Goal: Find specific page/section: Find specific page/section

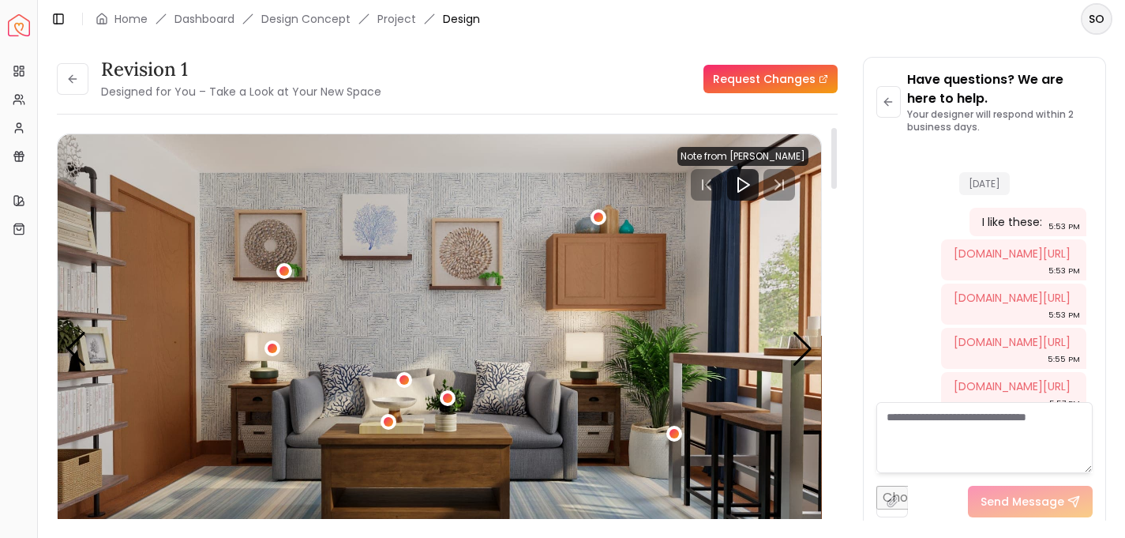
scroll to position [1933, 0]
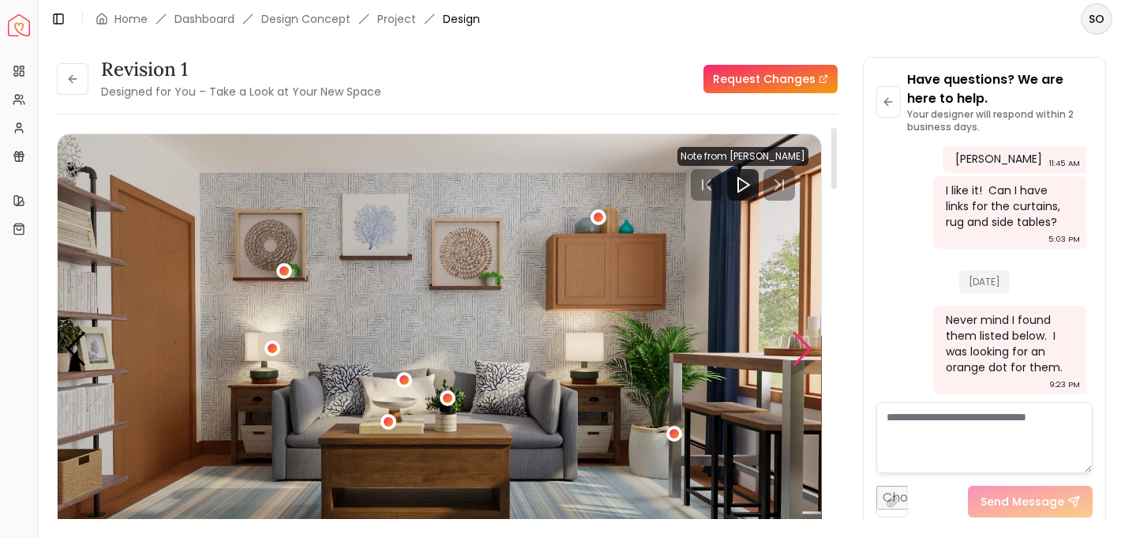
click at [801, 343] on div "Next slide" at bounding box center [802, 349] width 21 height 35
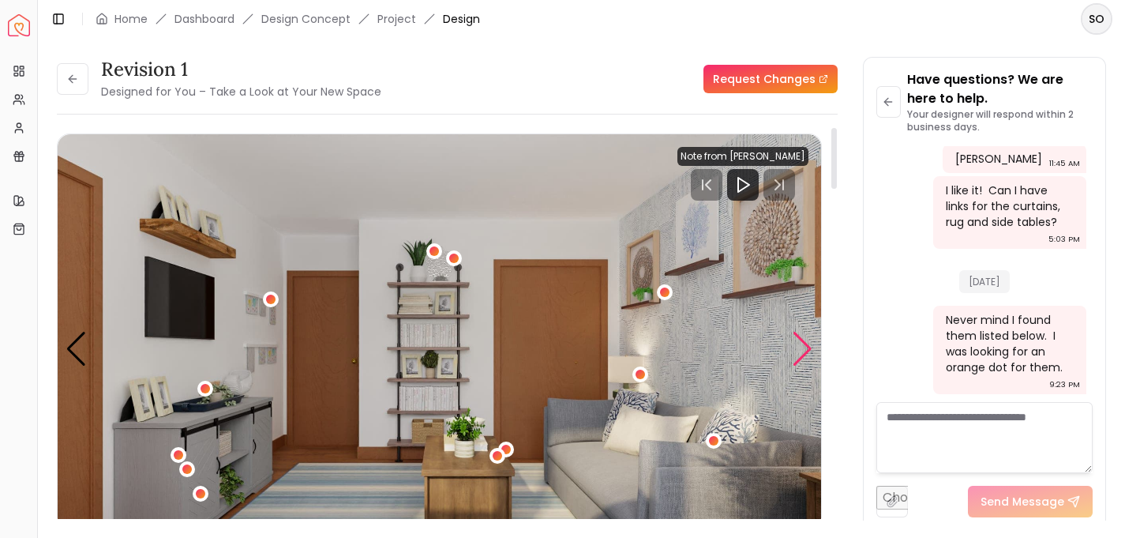
click at [801, 343] on div "Next slide" at bounding box center [802, 349] width 21 height 35
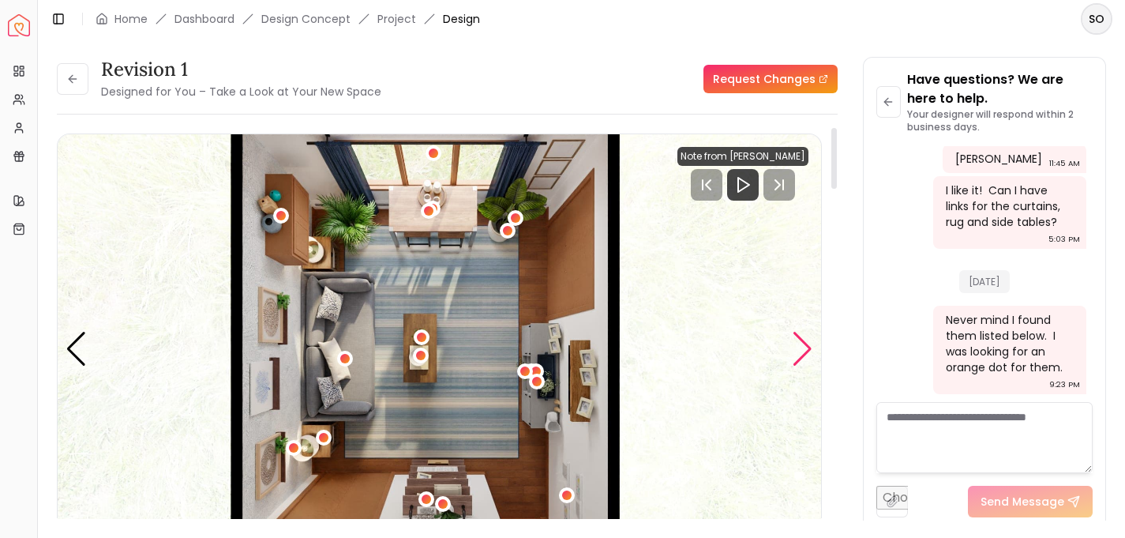
click at [801, 343] on div "Next slide" at bounding box center [802, 349] width 21 height 35
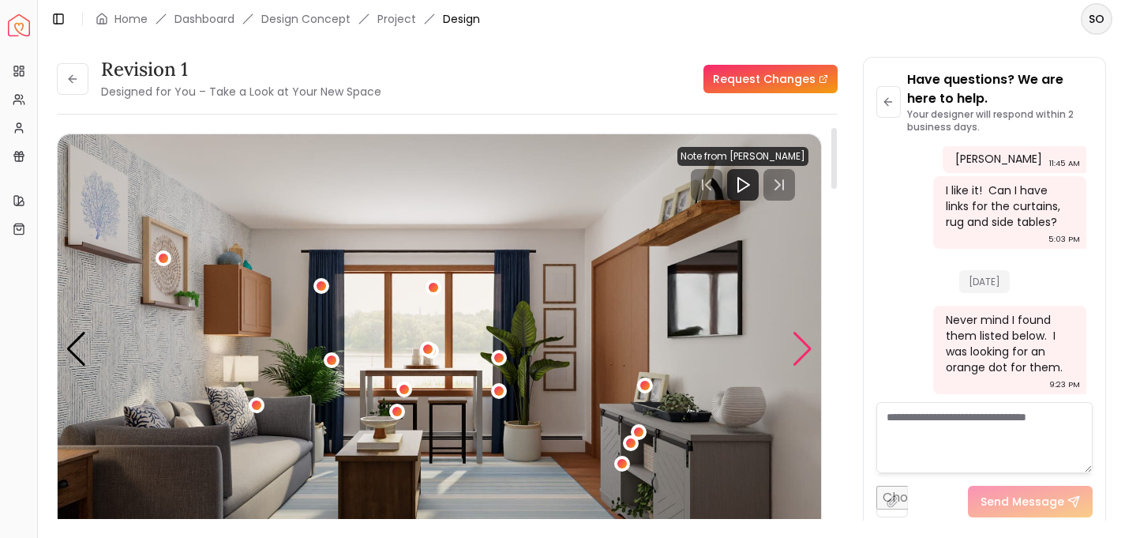
click at [801, 343] on div "Next slide" at bounding box center [802, 349] width 21 height 35
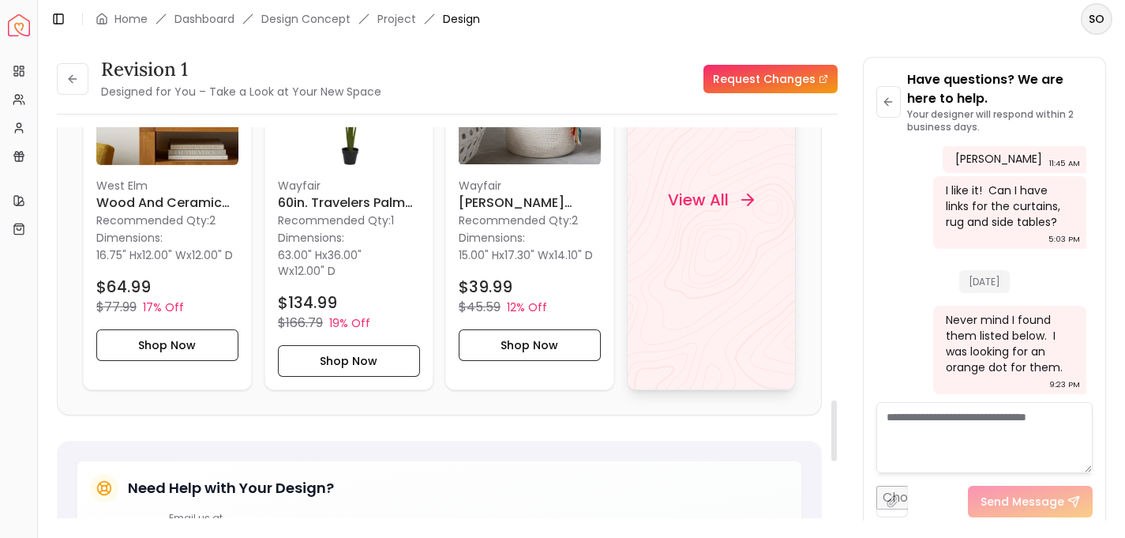
scroll to position [1723, 0]
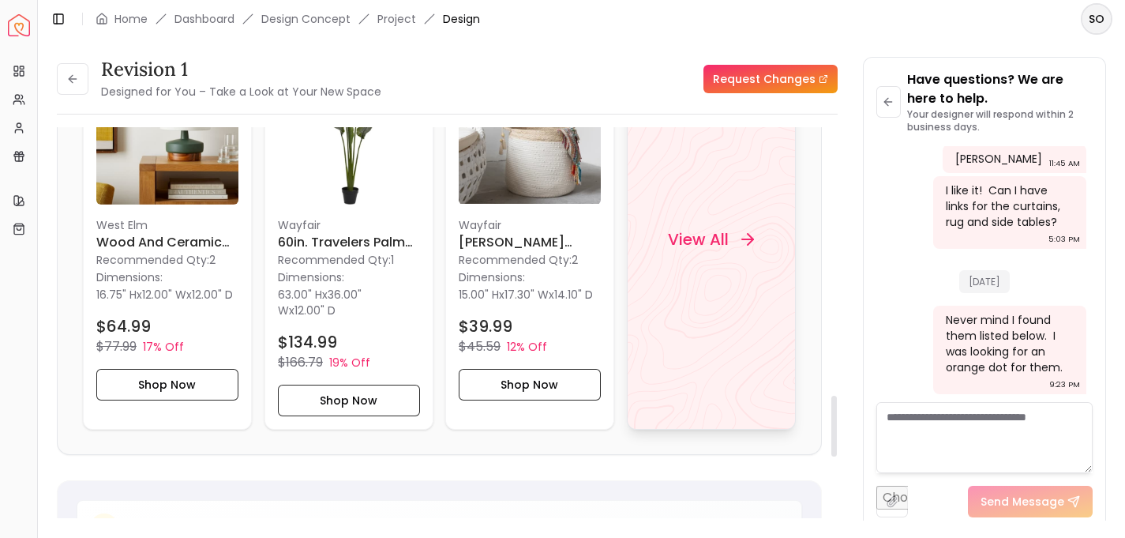
click at [715, 241] on h4 "View All" at bounding box center [698, 238] width 61 height 22
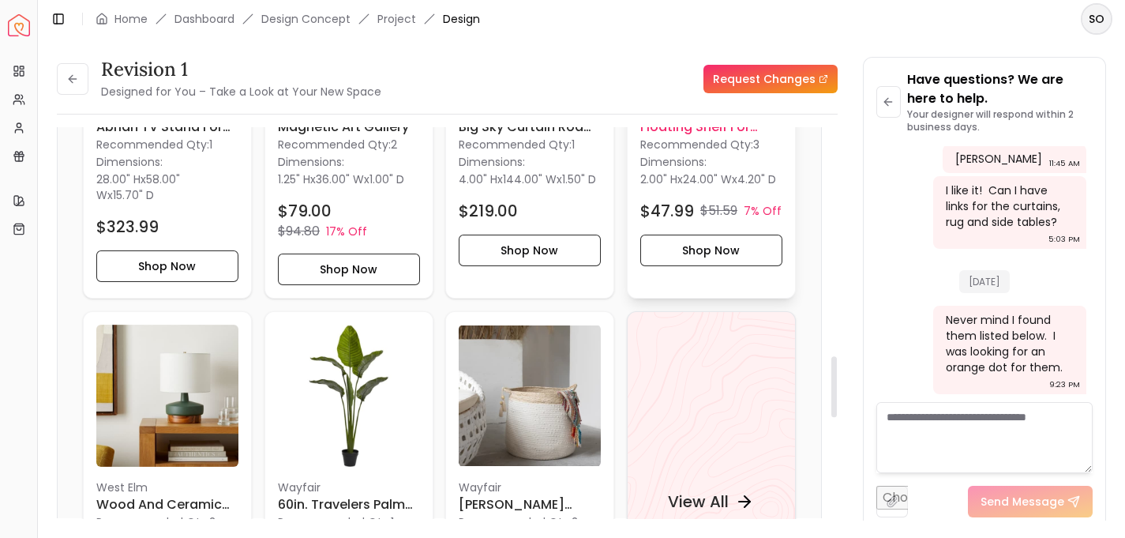
scroll to position [1490, 0]
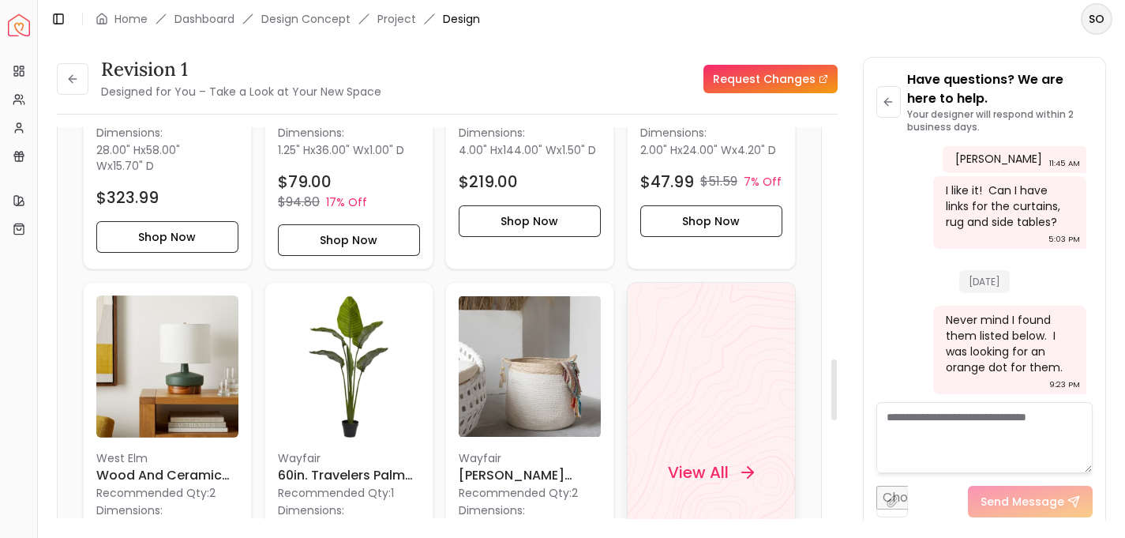
click at [684, 420] on div "View All" at bounding box center [711, 472] width 169 height 381
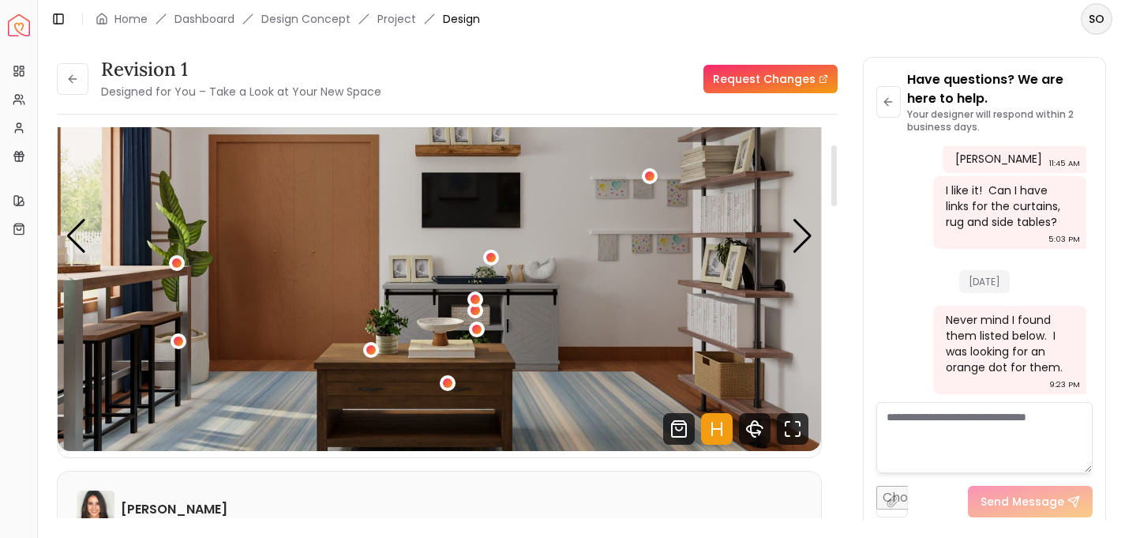
scroll to position [112, 0]
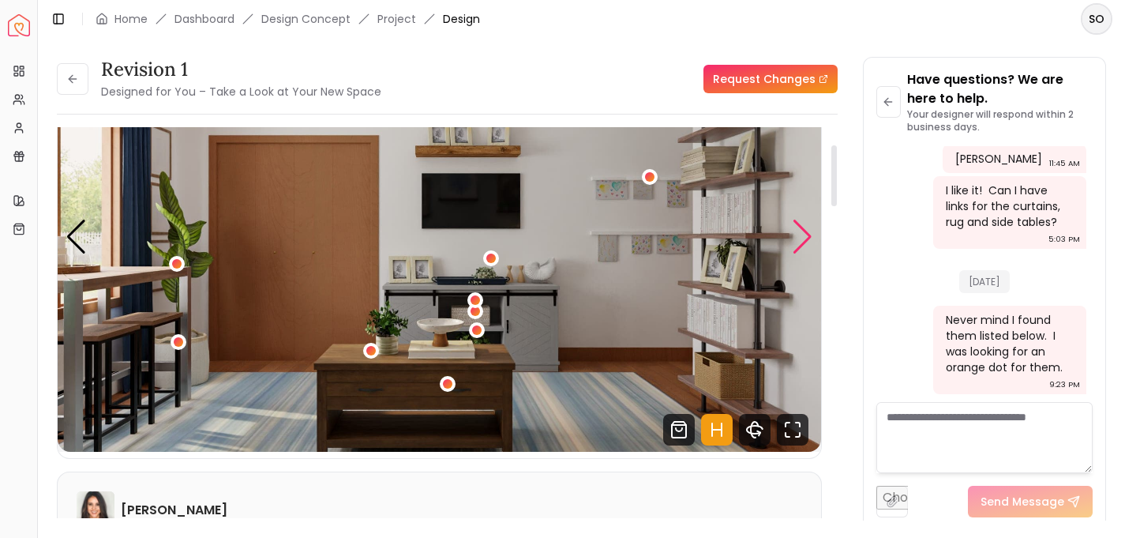
click at [801, 232] on div "Next slide" at bounding box center [802, 236] width 21 height 35
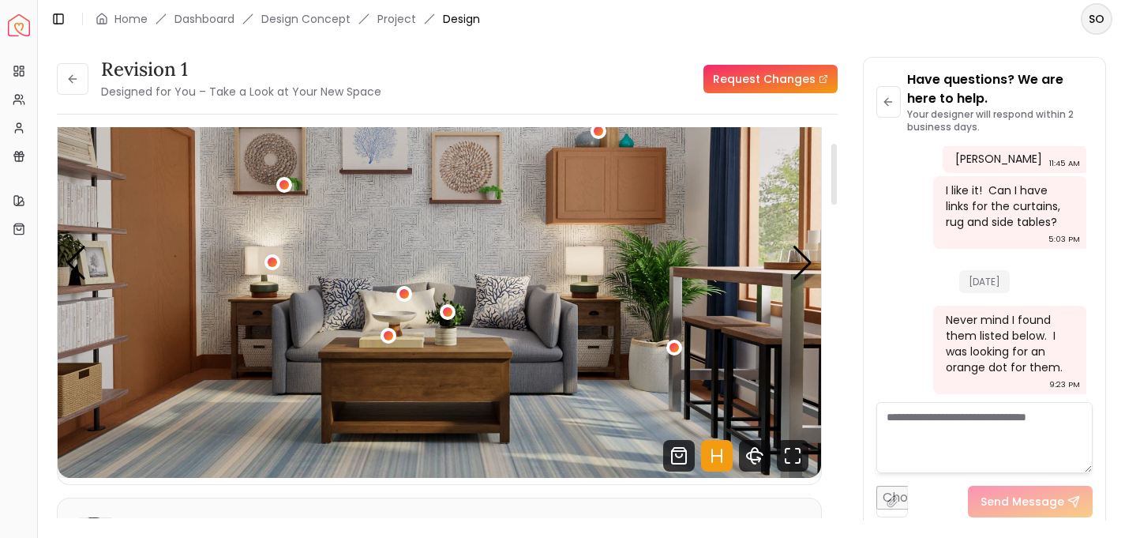
scroll to position [81, 0]
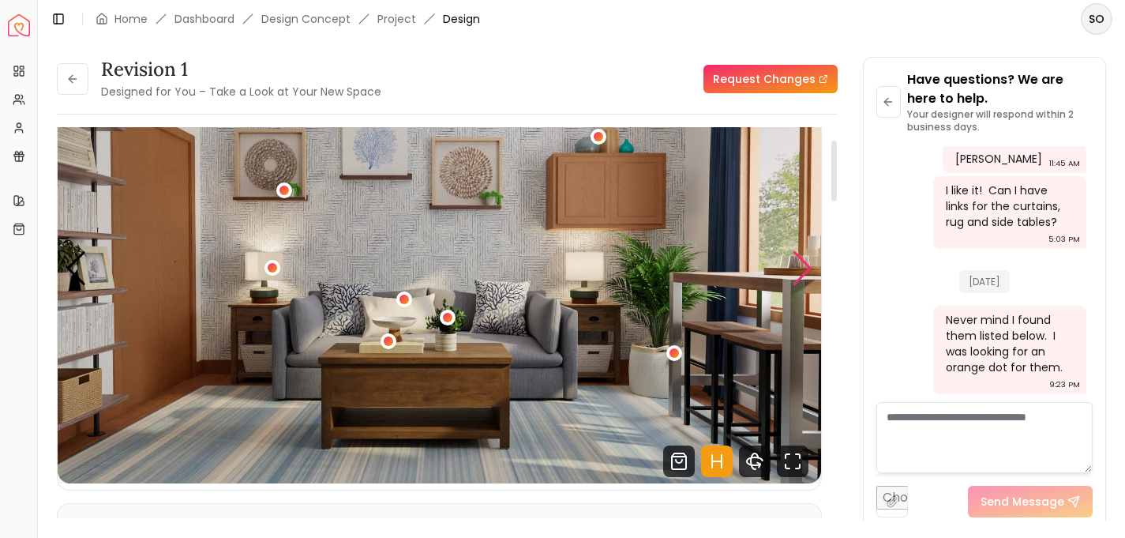
click at [794, 272] on div "Next slide" at bounding box center [802, 268] width 21 height 35
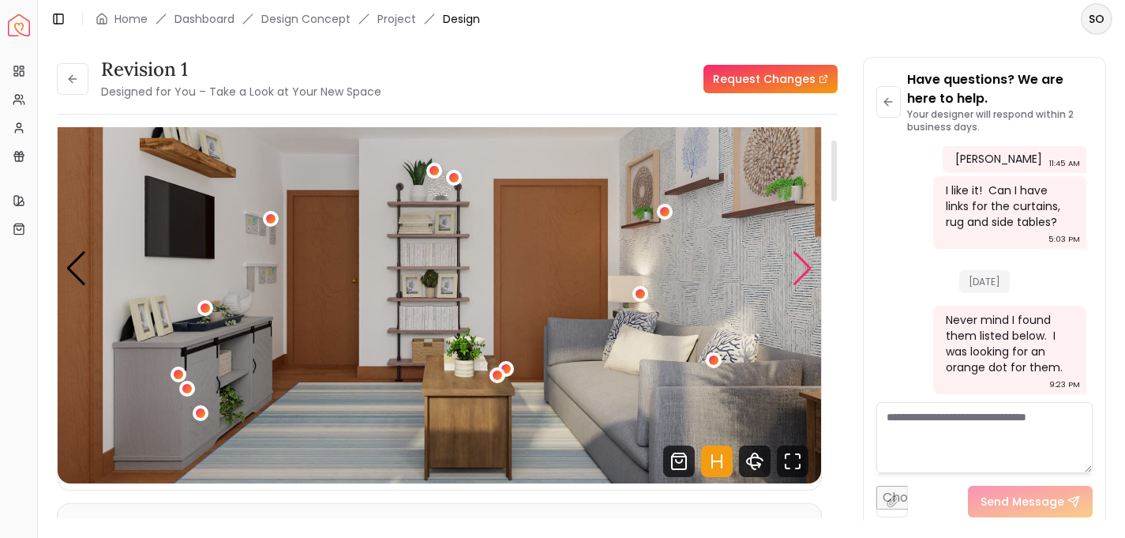
click at [794, 272] on div "Next slide" at bounding box center [802, 268] width 21 height 35
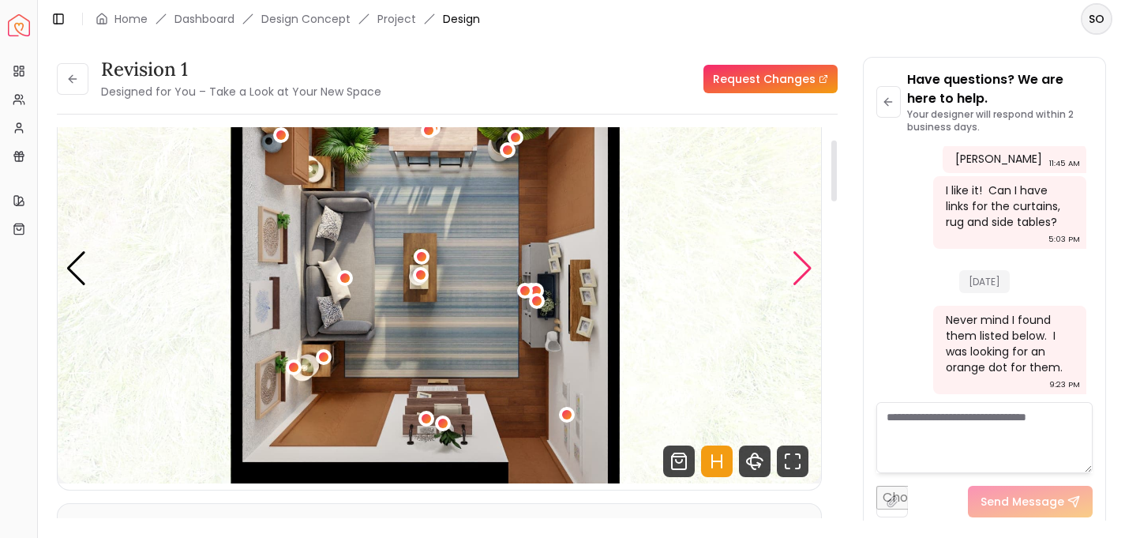
click at [794, 272] on div "Next slide" at bounding box center [802, 268] width 21 height 35
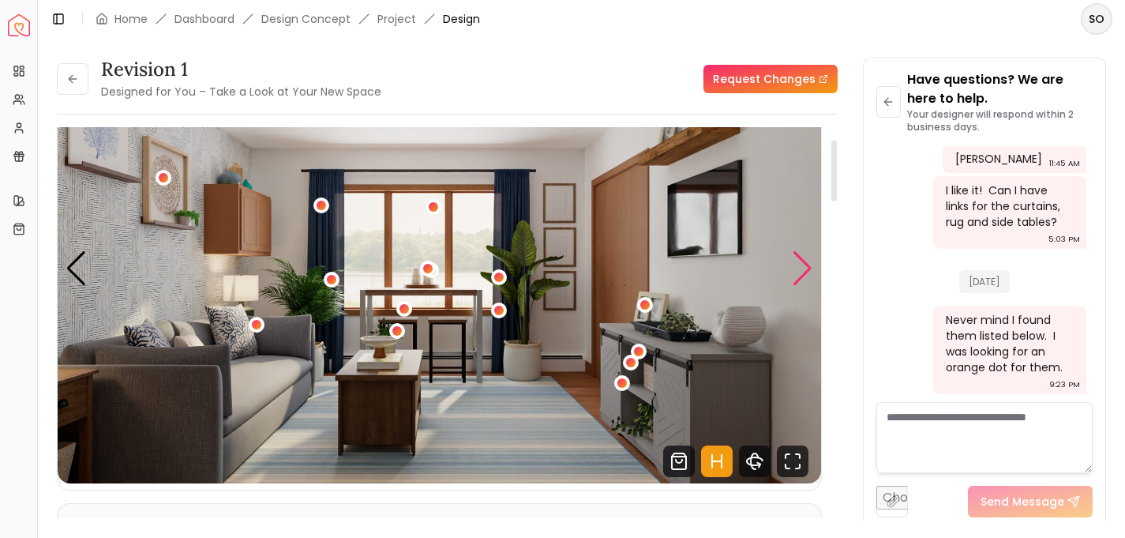
click at [794, 272] on div "Next slide" at bounding box center [802, 268] width 21 height 35
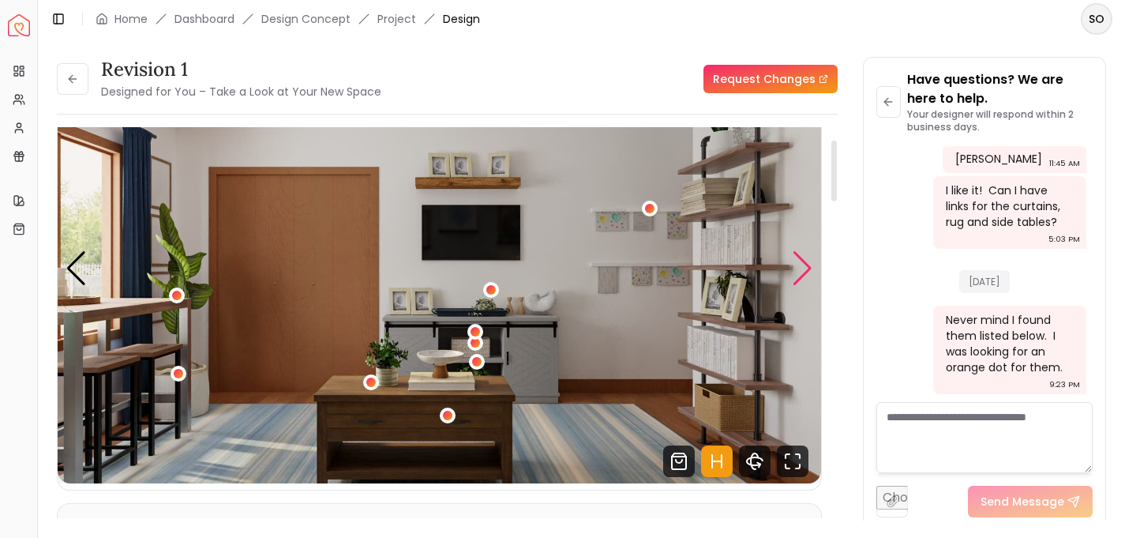
click at [794, 272] on div "Next slide" at bounding box center [802, 268] width 21 height 35
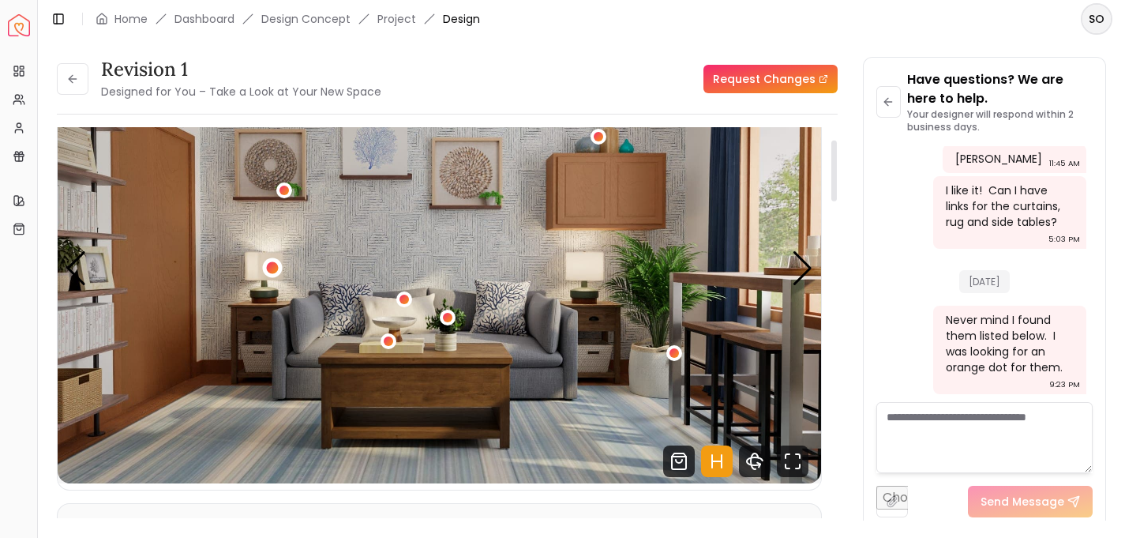
click at [267, 266] on div "3 / 5" at bounding box center [273, 267] width 12 height 12
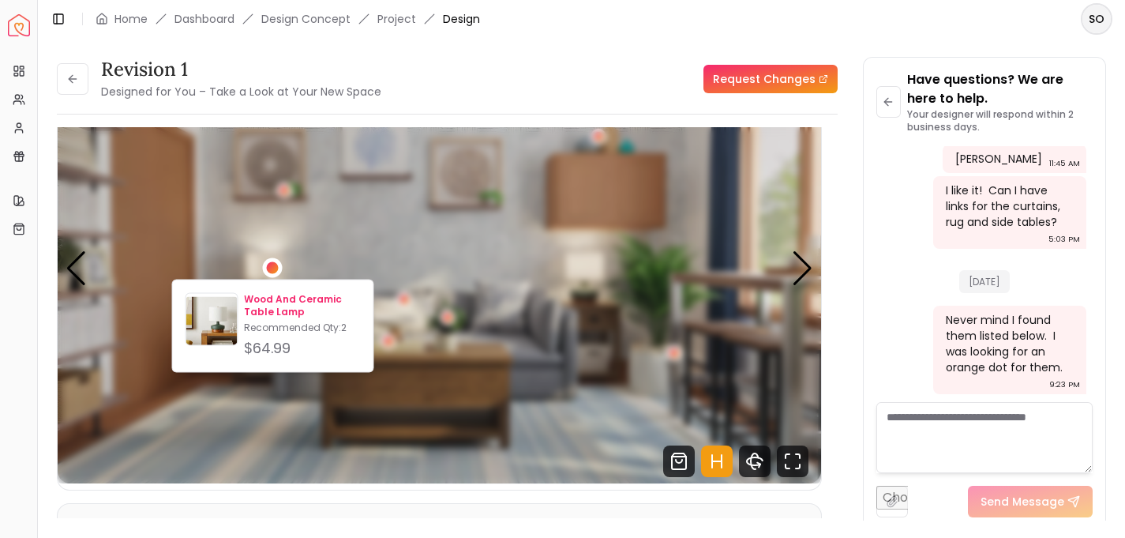
click at [267, 301] on p "Wood And Ceramic Table Lamp" at bounding box center [302, 305] width 116 height 25
